Goal: Task Accomplishment & Management: Use online tool/utility

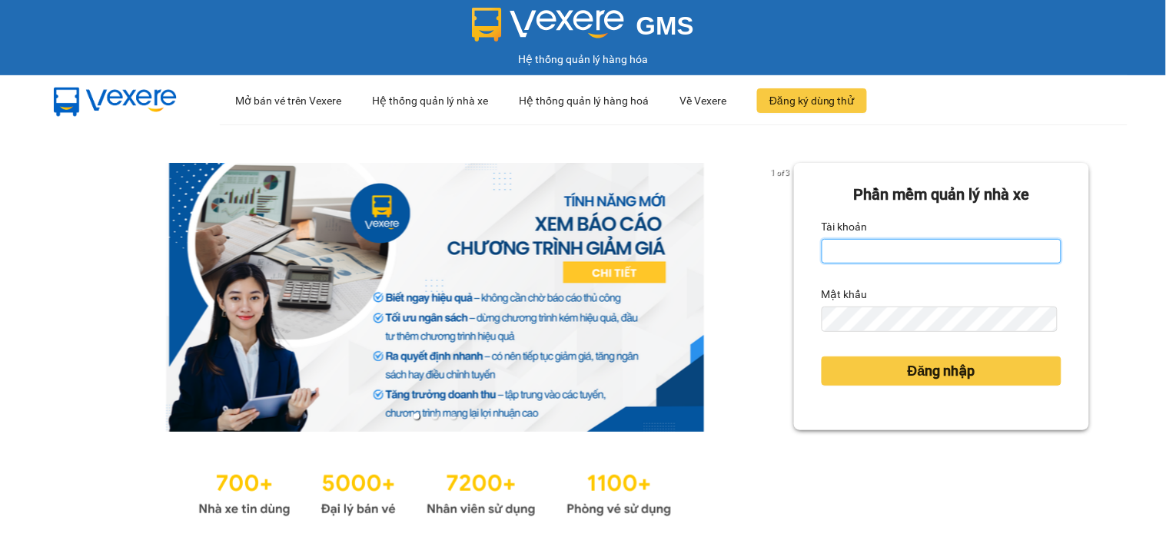
click at [866, 255] on input "Tài khoản" at bounding box center [942, 251] width 240 height 25
type input "hanh.lienhung"
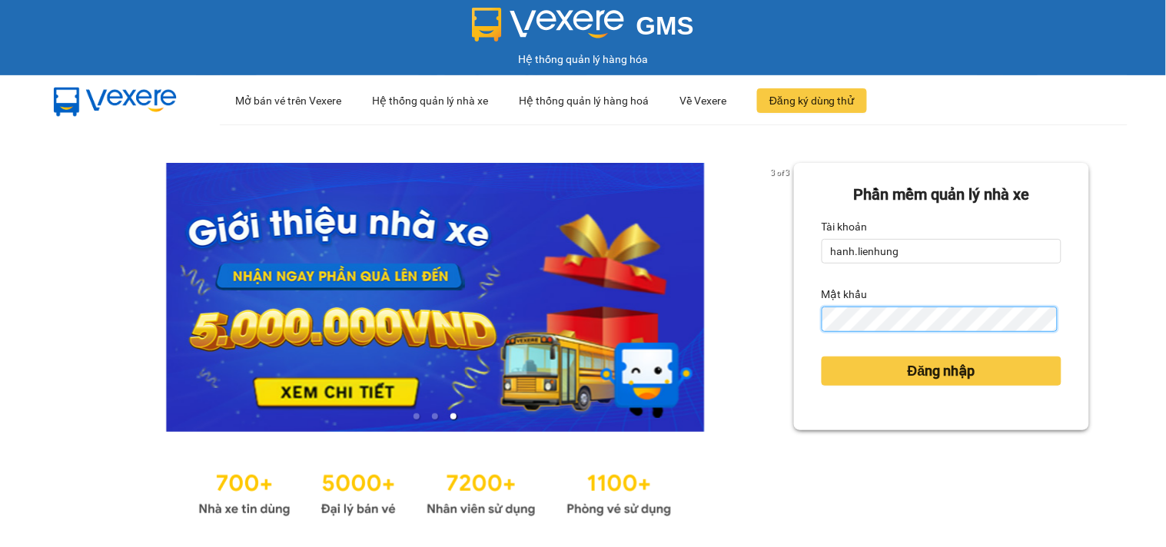
click at [822, 357] on button "Đăng nhập" at bounding box center [942, 371] width 240 height 29
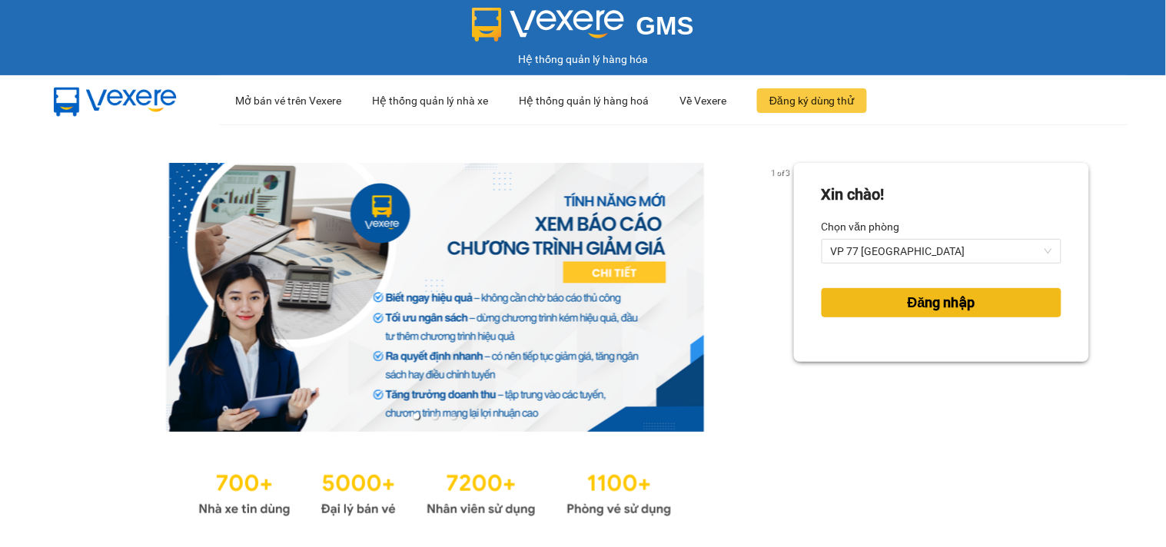
click at [890, 308] on button "Đăng nhập" at bounding box center [942, 302] width 240 height 29
